Goal: Transaction & Acquisition: Purchase product/service

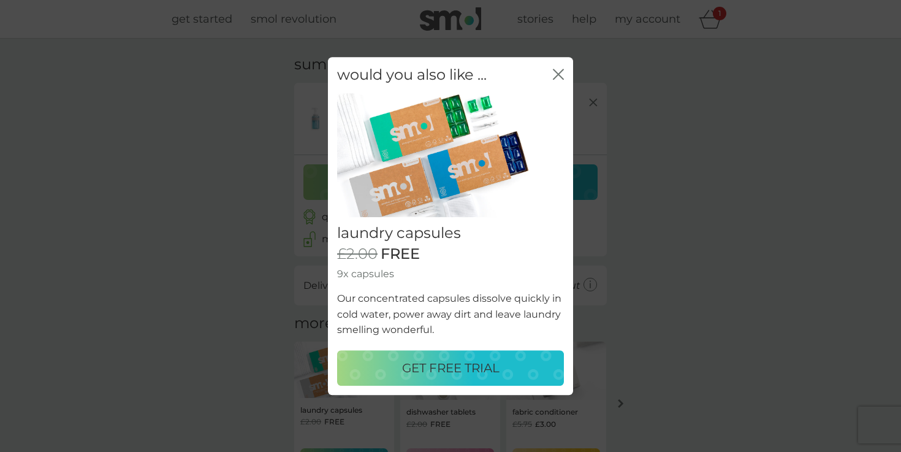
click at [561, 71] on icon "close" at bounding box center [560, 74] width 5 height 10
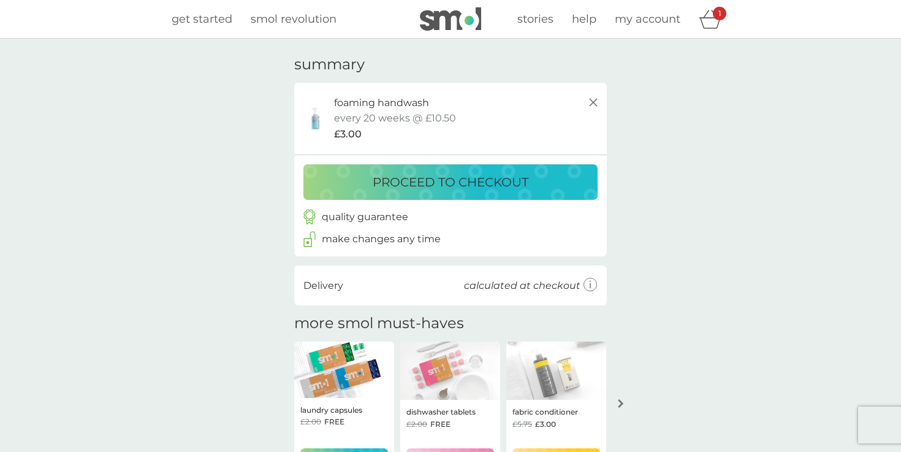
click at [469, 179] on p "proceed to checkout" at bounding box center [451, 182] width 156 height 20
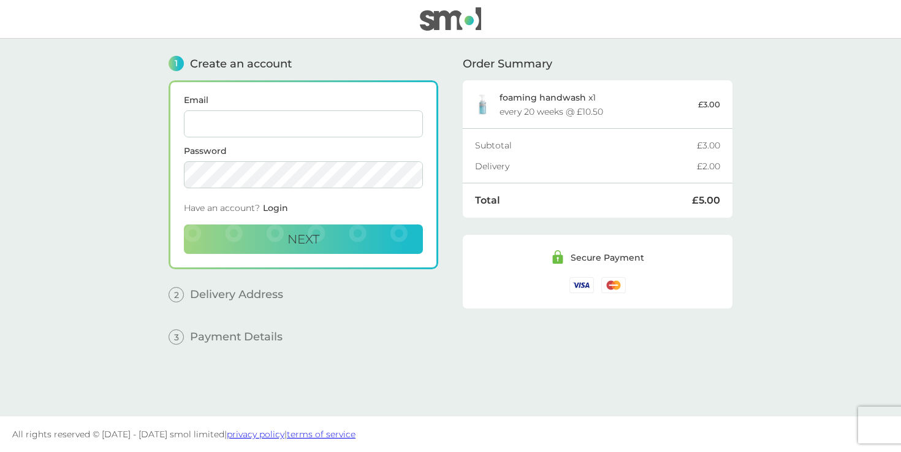
click at [329, 118] on input "Email" at bounding box center [303, 123] width 239 height 27
type input "[EMAIL_ADDRESS][DOMAIN_NAME]"
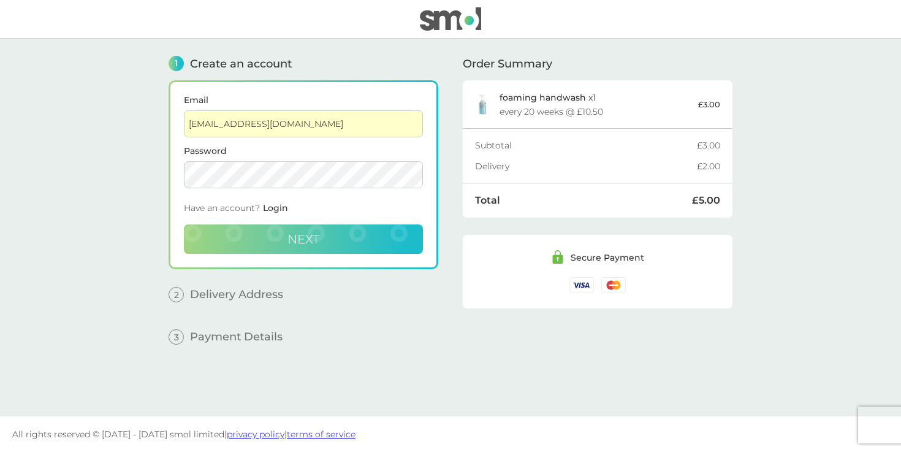
click at [324, 238] on button "Next" at bounding box center [303, 238] width 239 height 29
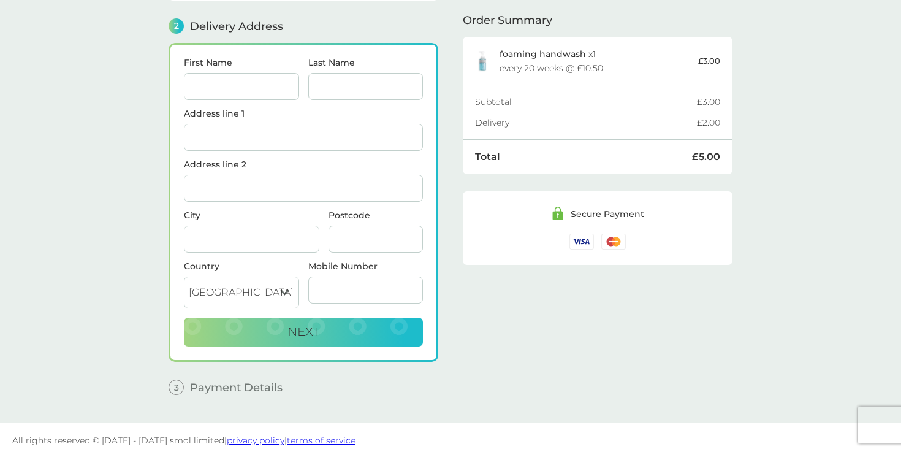
scroll to position [151, 0]
click at [266, 89] on input "First Name" at bounding box center [241, 85] width 115 height 27
type input "[PERSON_NAME]"
type input "Padina"
type input "[PERSON_NAME]"
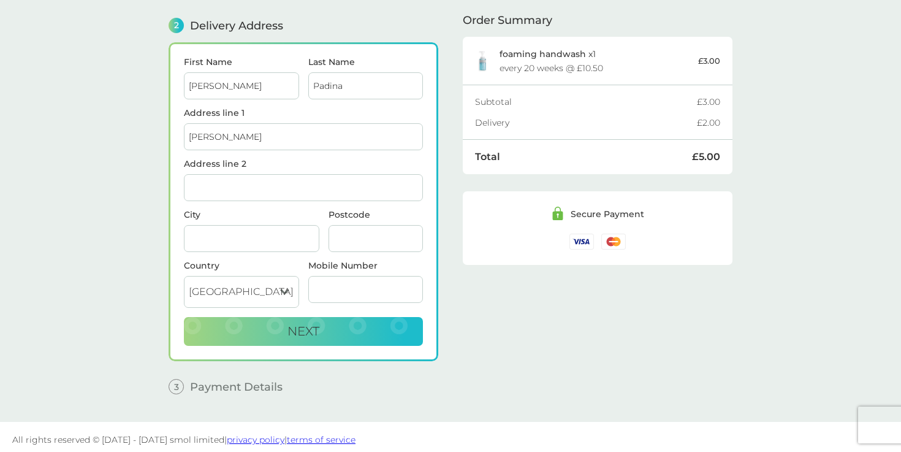
type input "Lightwater"
type input "GU18 5LE"
type input "07788448805"
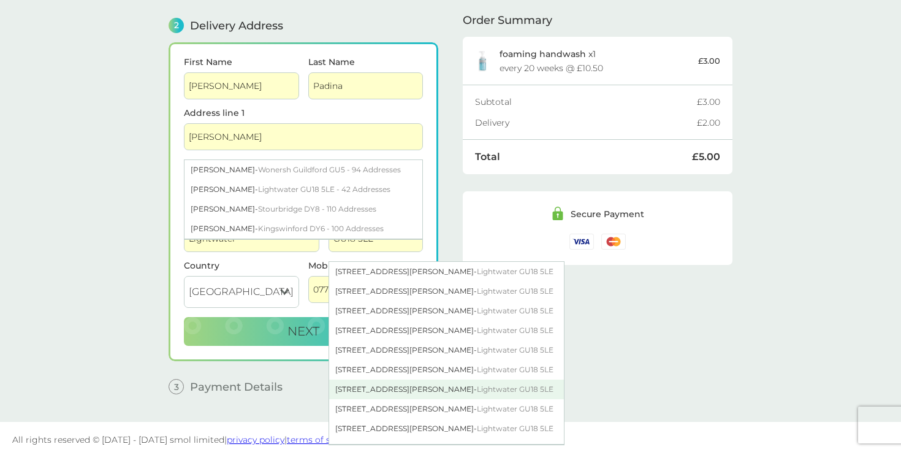
click at [380, 382] on div "[STREET_ADDRESS][PERSON_NAME]" at bounding box center [446, 389] width 235 height 20
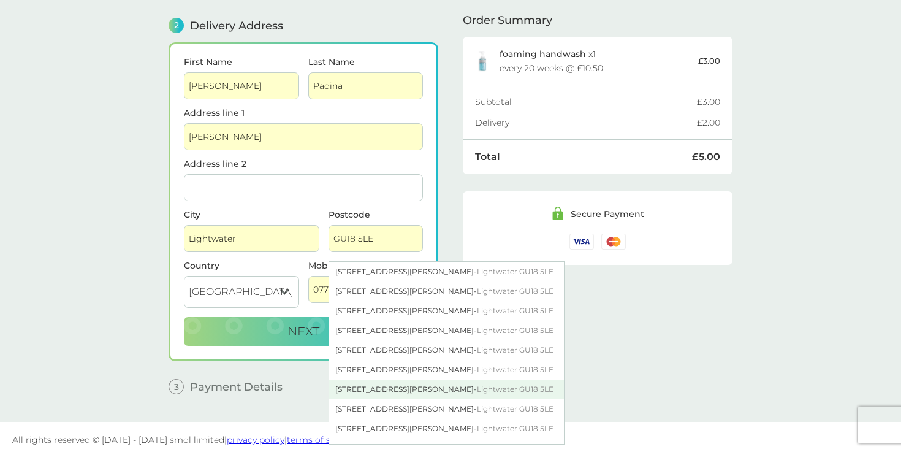
type input "[STREET_ADDRESS][PERSON_NAME]"
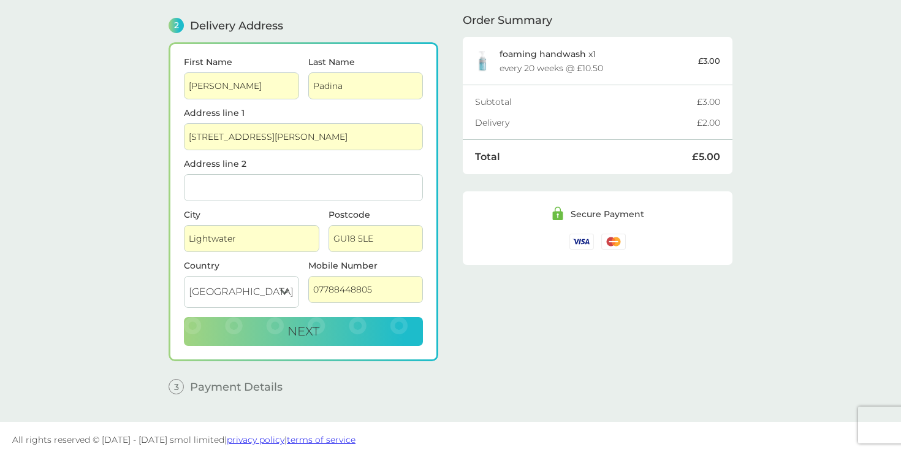
scroll to position [158, 0]
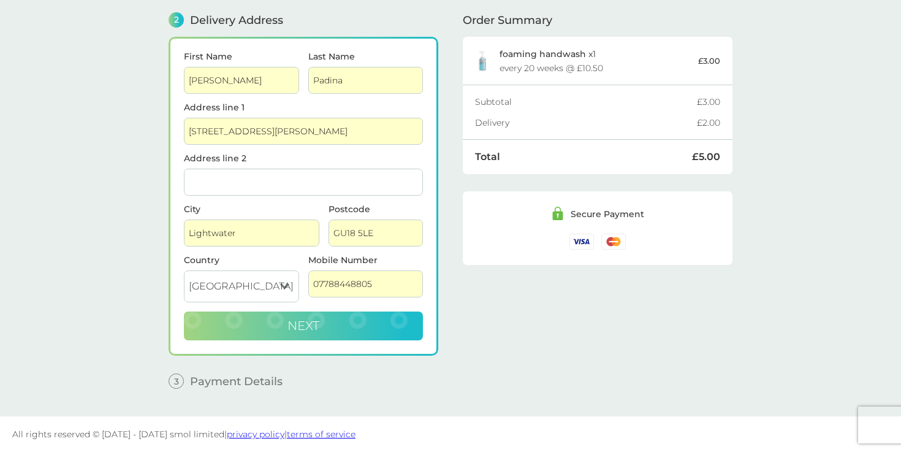
click at [303, 325] on span "Next" at bounding box center [303, 325] width 32 height 15
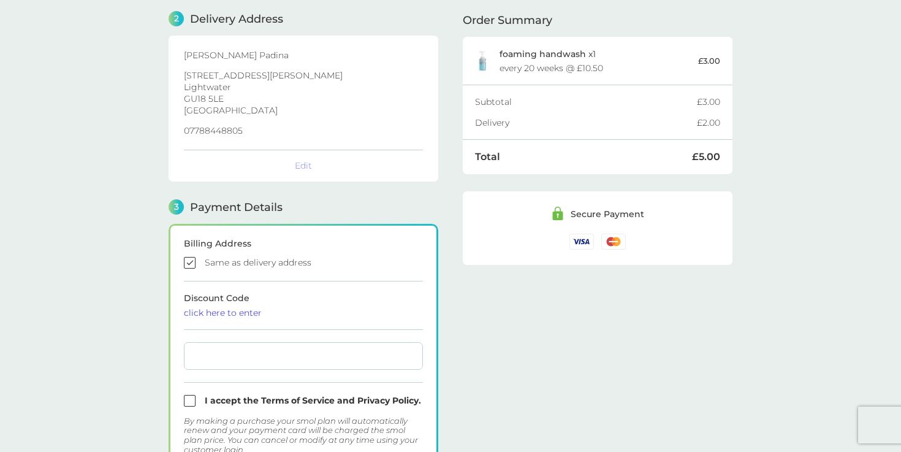
checkbox input "true"
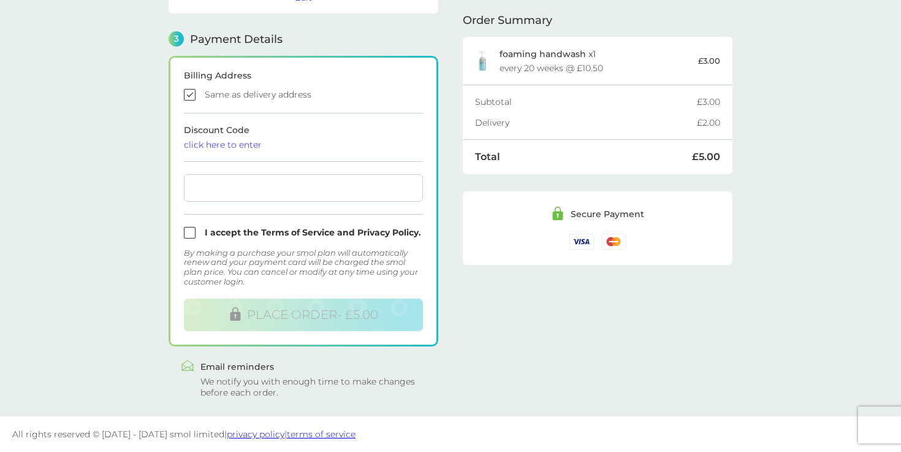
scroll to position [326, 0]
click at [224, 194] on div at bounding box center [303, 188] width 239 height 28
click at [189, 230] on input "checkbox" at bounding box center [303, 233] width 239 height 12
checkbox input "true"
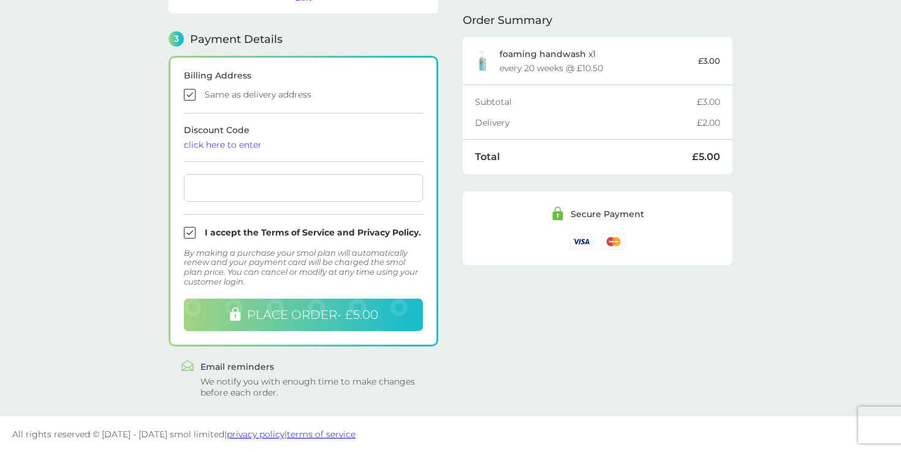
click at [283, 311] on span "PLACE ORDER - £5.00" at bounding box center [312, 314] width 131 height 15
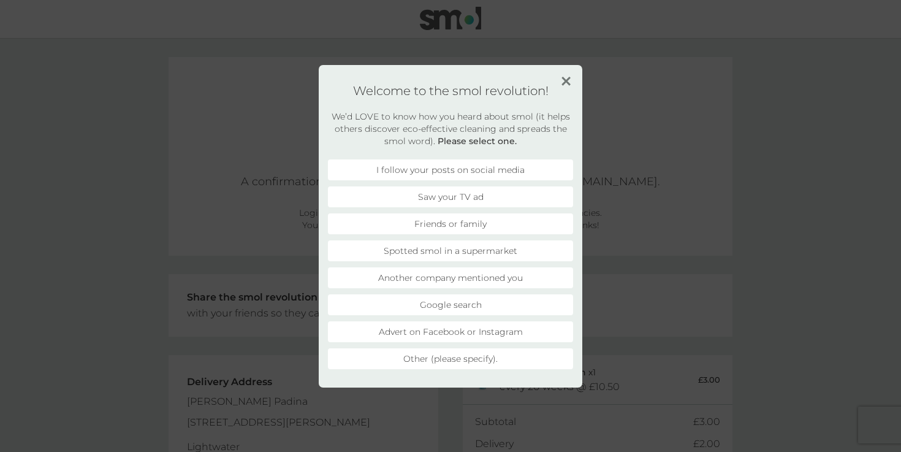
click at [566, 81] on img at bounding box center [565, 81] width 9 height 9
